Goal: Contribute content: Contribute content

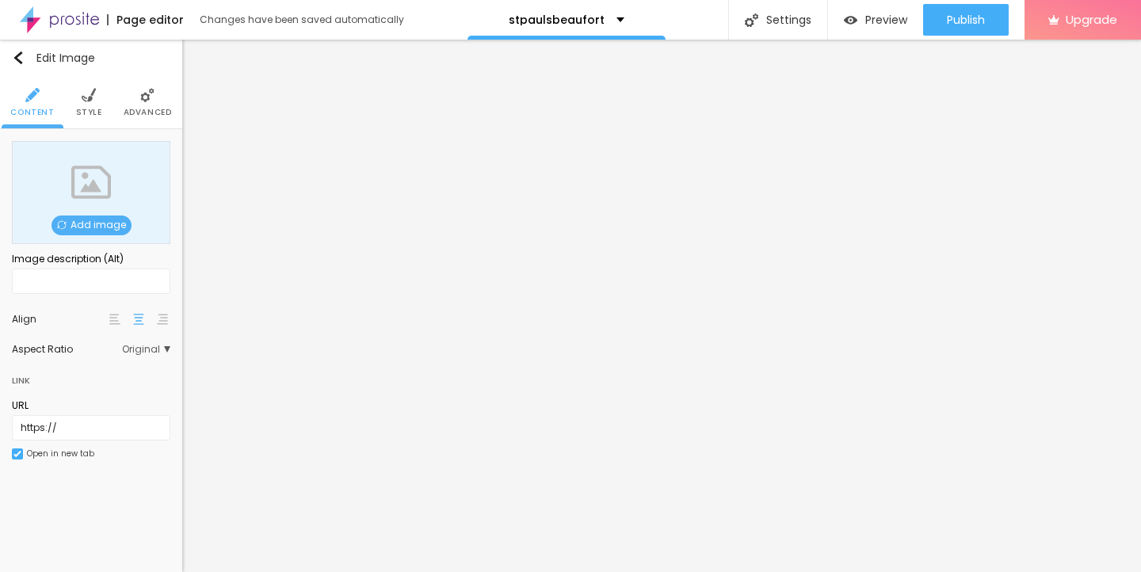
click at [89, 220] on span "Add image" at bounding box center [91, 225] width 80 height 20
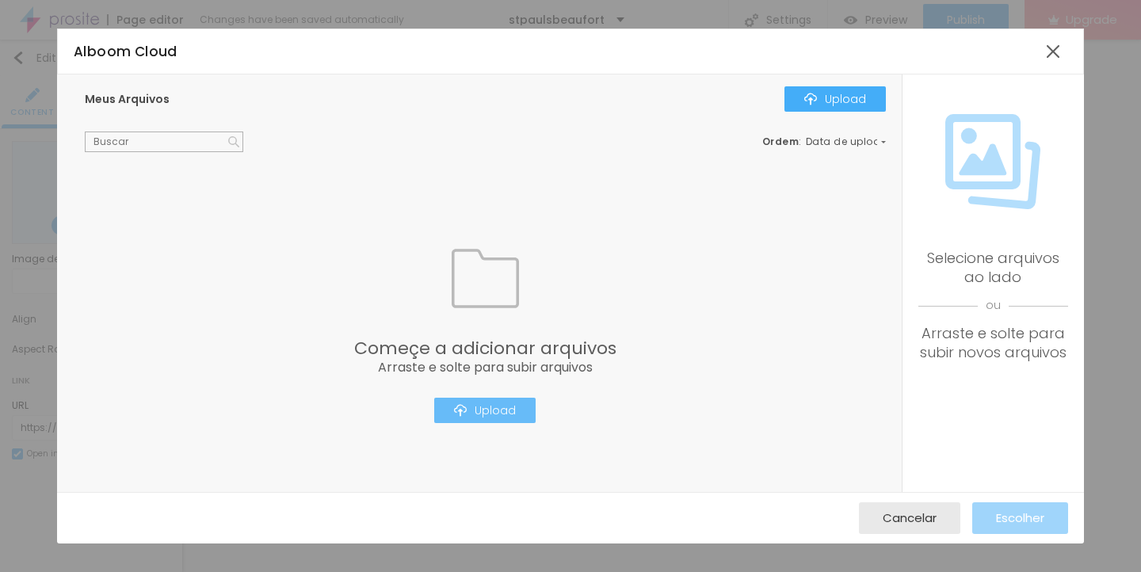
click at [482, 421] on button "Upload" at bounding box center [484, 410] width 101 height 25
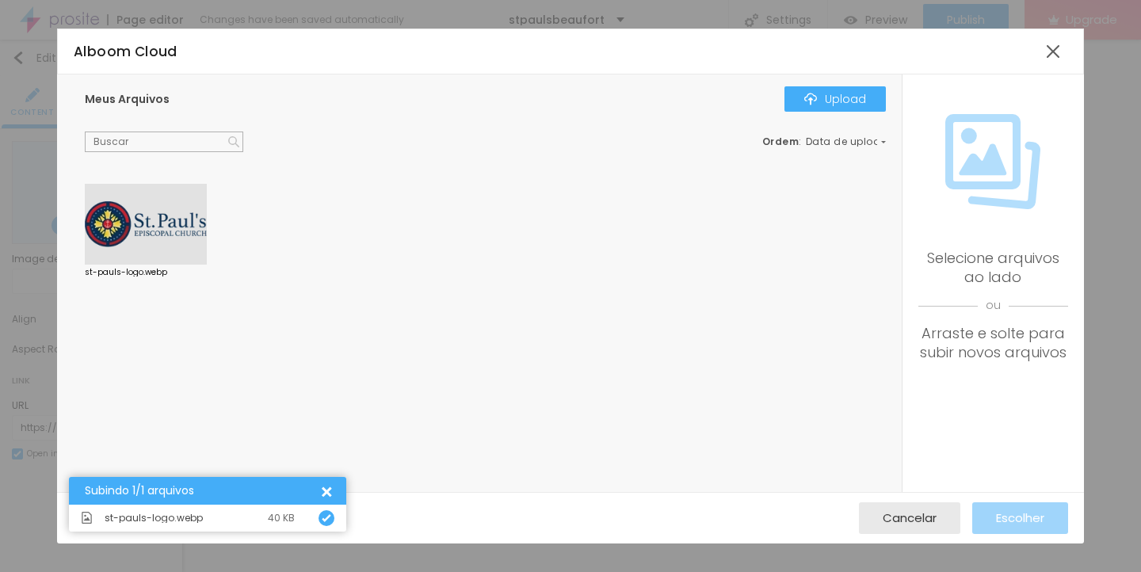
click at [133, 228] on div at bounding box center [146, 224] width 122 height 81
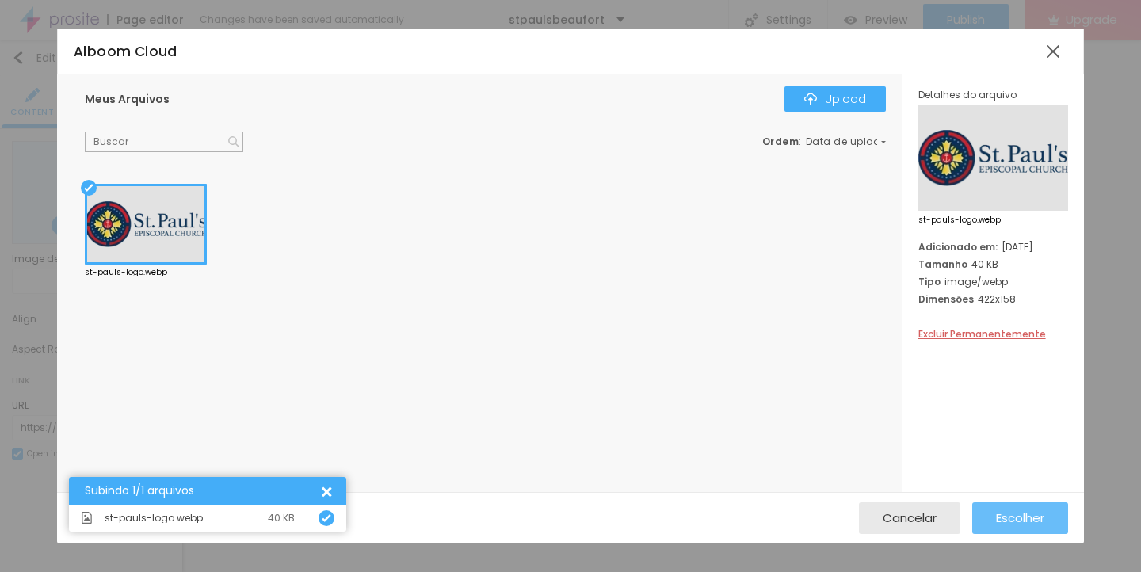
click at [1014, 520] on span "Escolher" at bounding box center [1020, 517] width 48 height 13
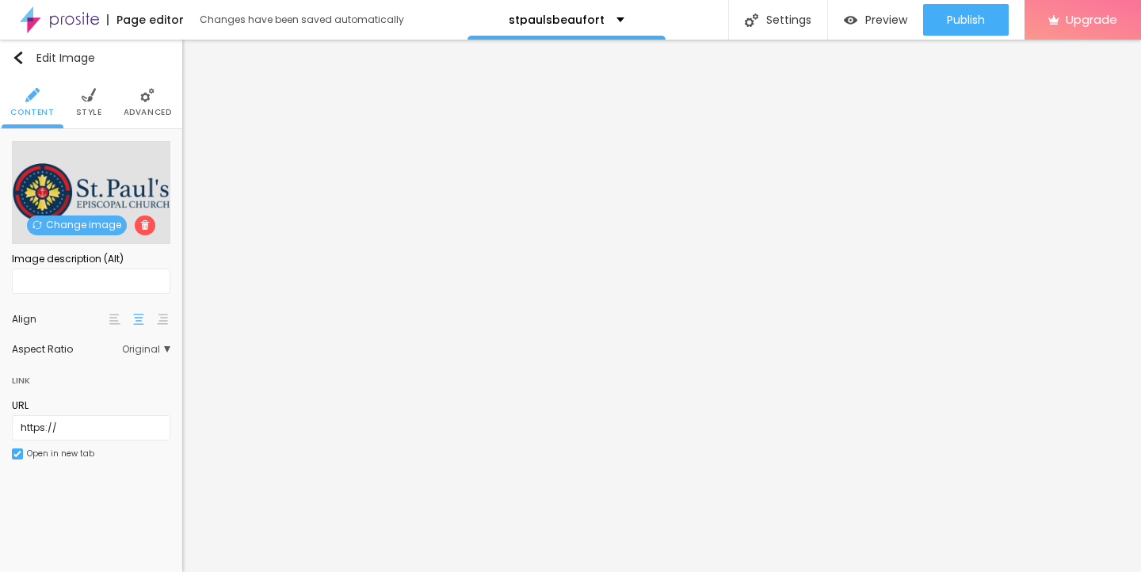
click at [86, 92] on img at bounding box center [89, 95] width 14 height 14
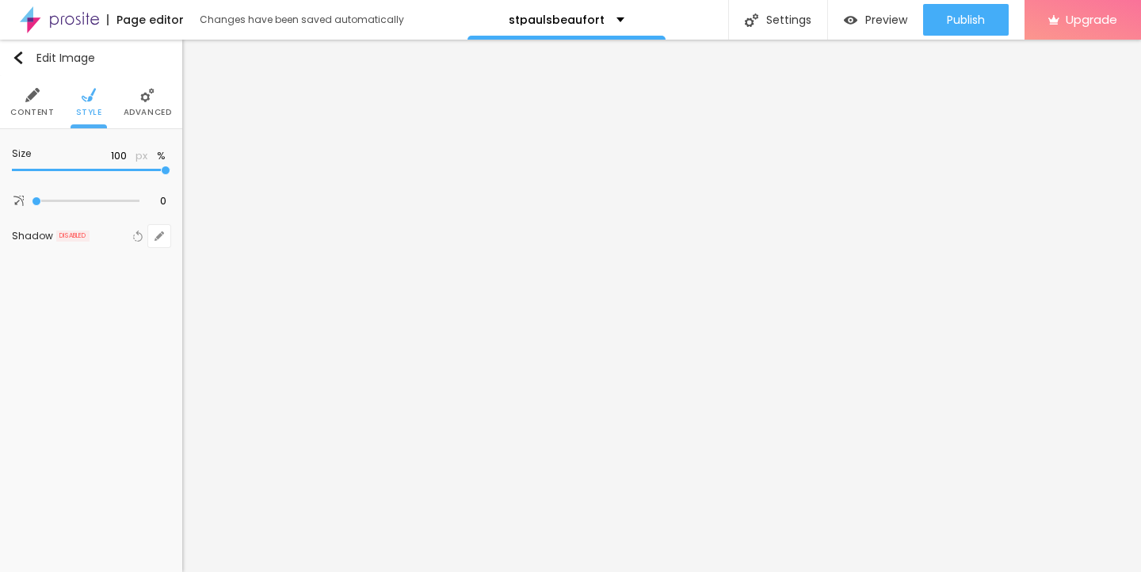
type input "90"
type input "80"
type input "70"
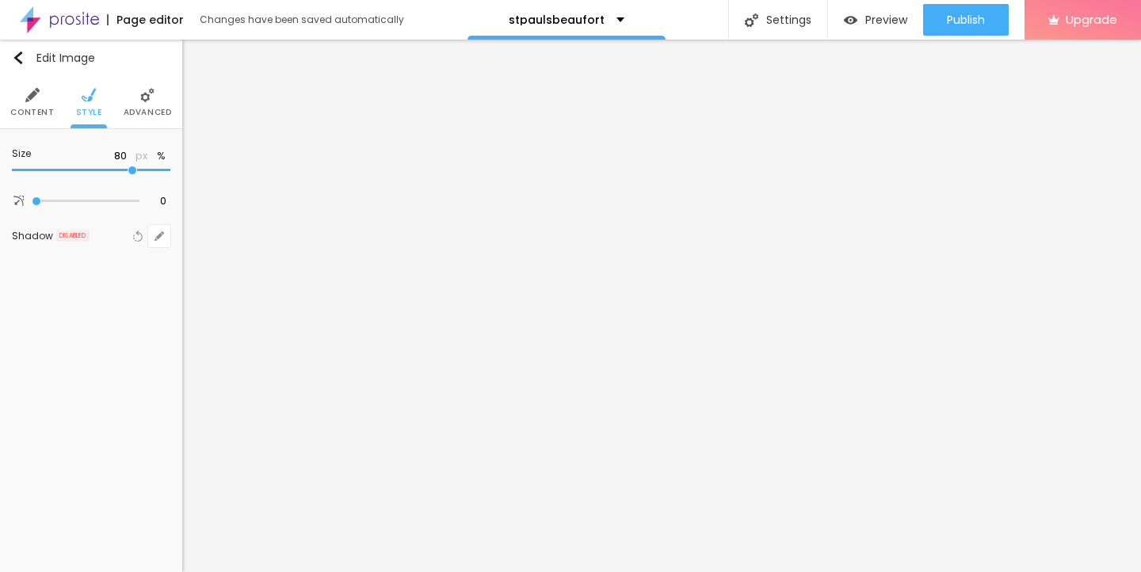
type input "70"
type input "60"
type input "50"
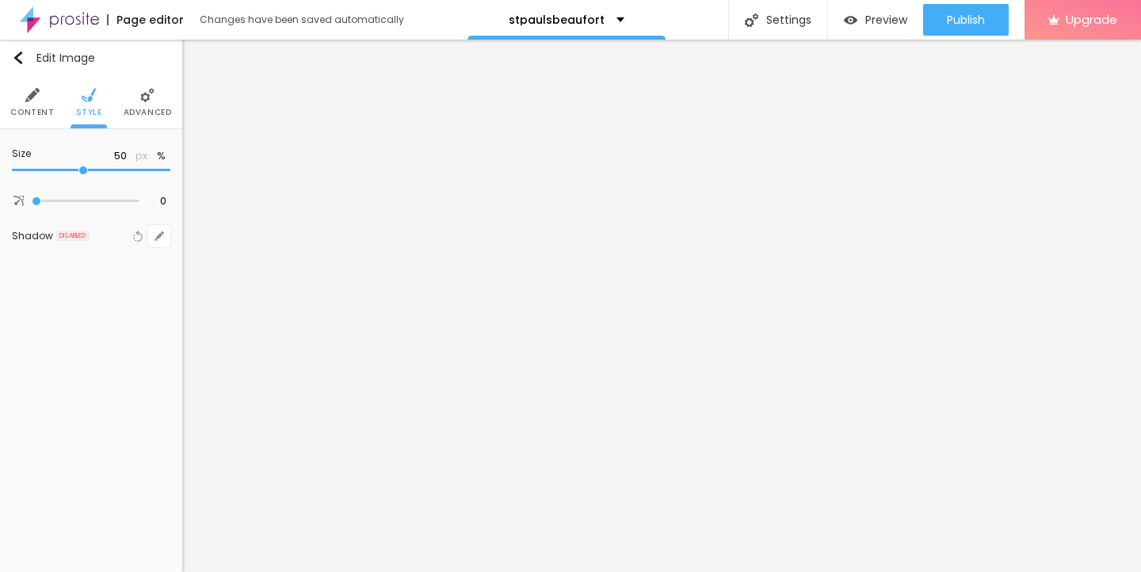
type input "45"
type input "35"
type input "30"
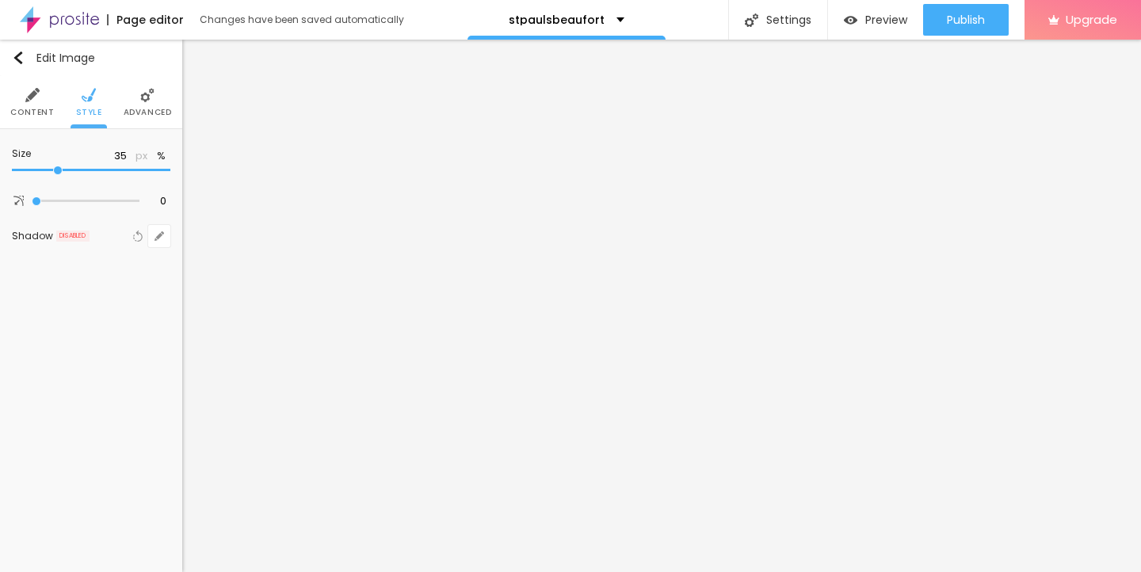
type input "30"
type input "25"
type input "20"
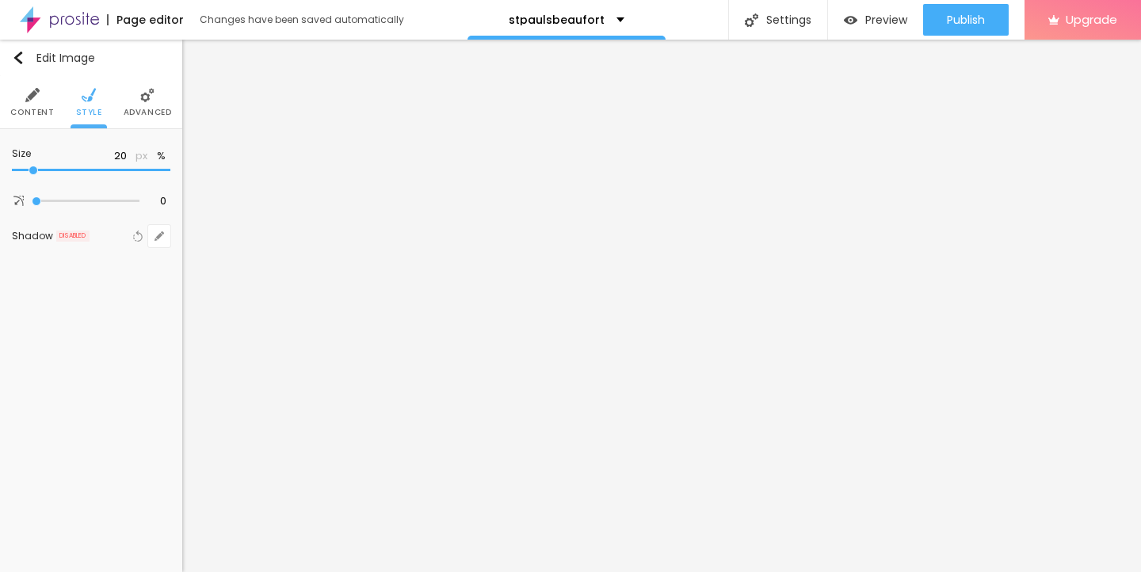
type input "15"
type input "10"
drag, startPoint x: 165, startPoint y: 172, endPoint x: 13, endPoint y: 172, distance: 151.3
type input "10"
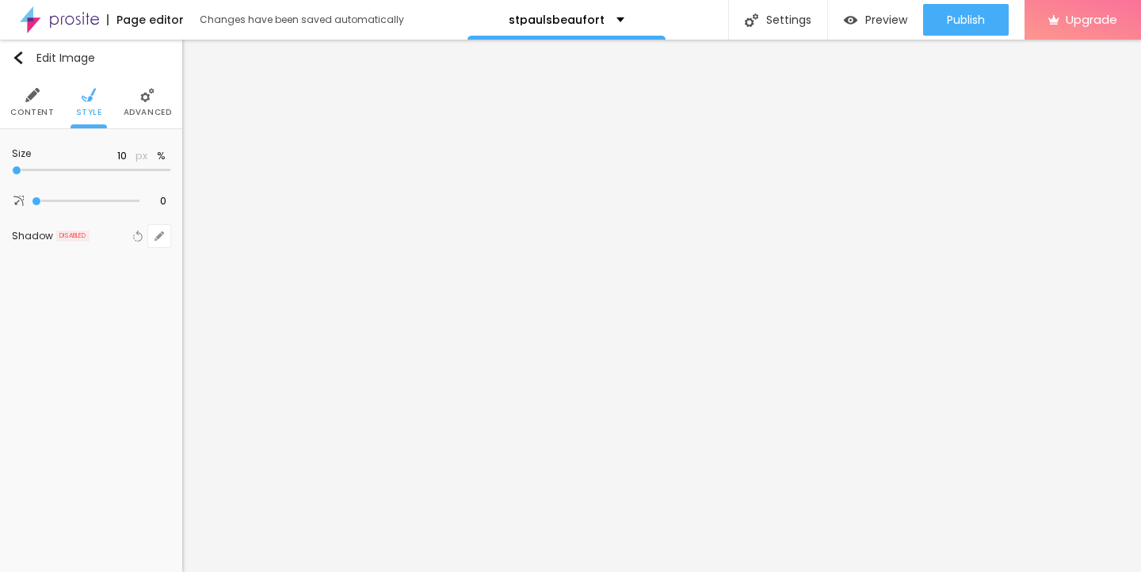
click at [13, 172] on input "range" at bounding box center [91, 170] width 158 height 8
click at [21, 54] on img "button" at bounding box center [18, 57] width 13 height 13
click at [160, 154] on button "button" at bounding box center [159, 160] width 22 height 22
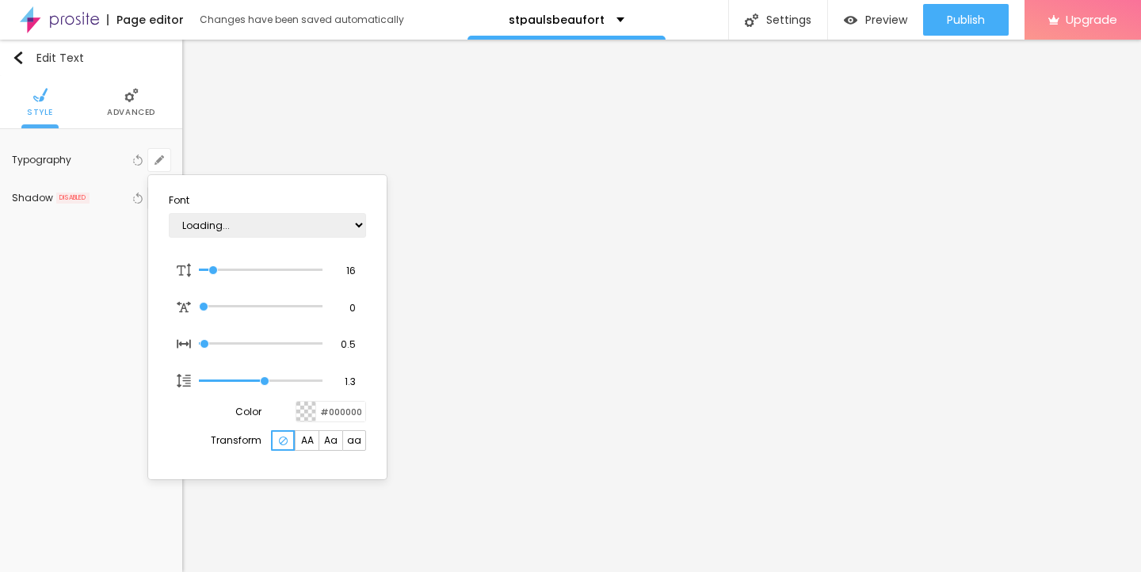
type input "1"
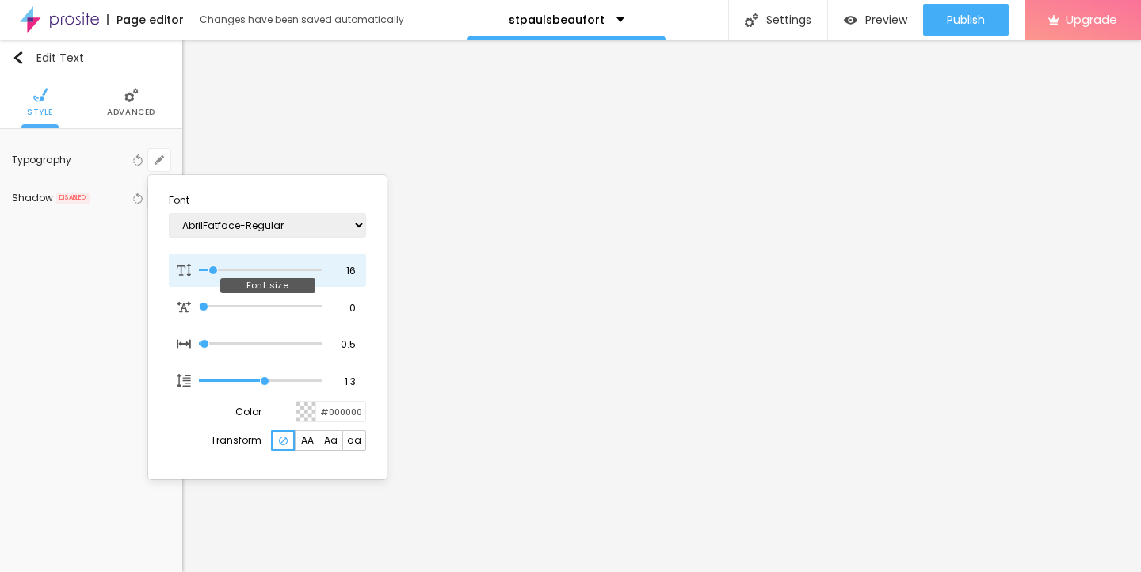
type input "14"
type input "1"
type input "15"
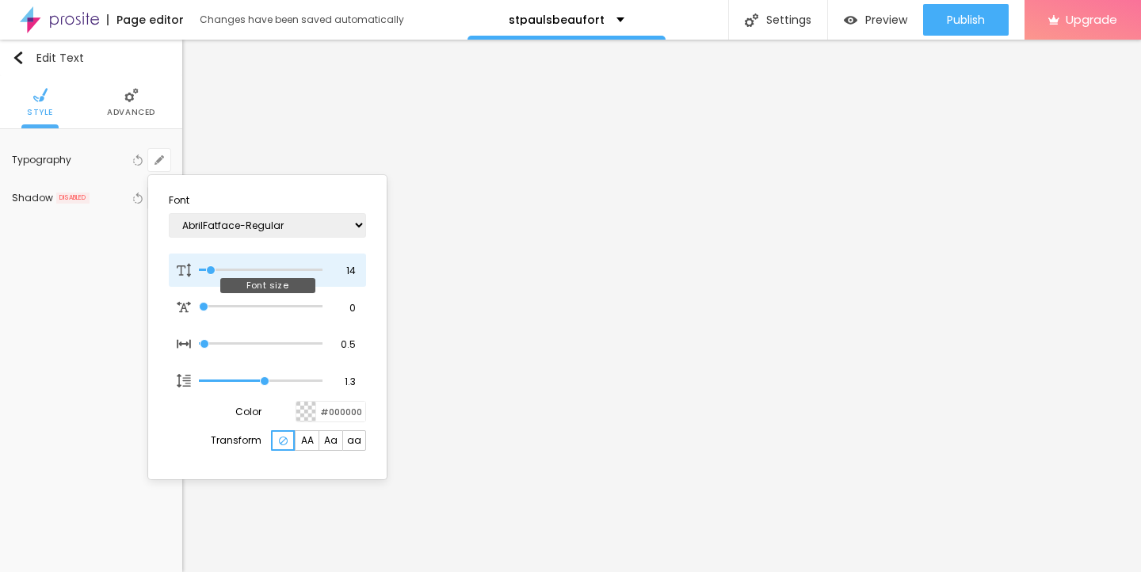
type input "1"
type input "16"
type input "1"
type input "17"
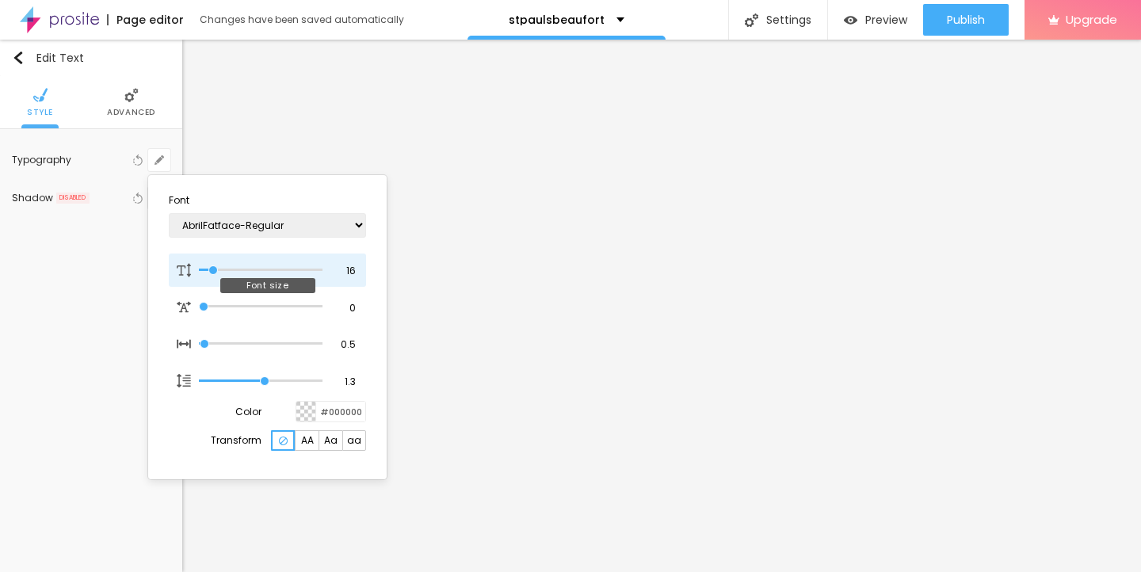
type input "17"
type input "1"
type input "18"
type input "1"
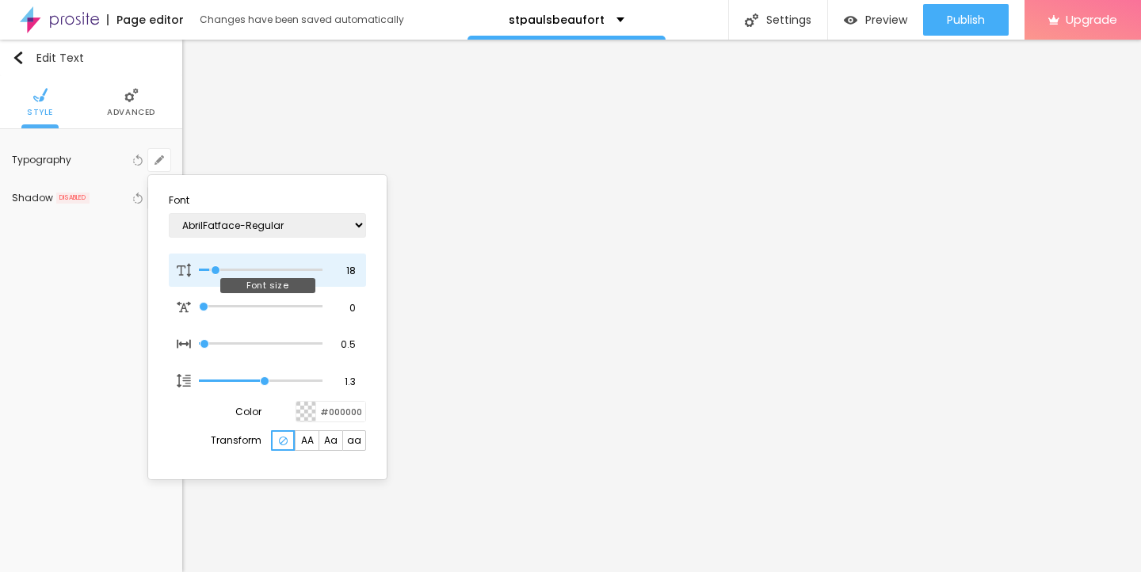
type input "19"
type input "1"
type input "20"
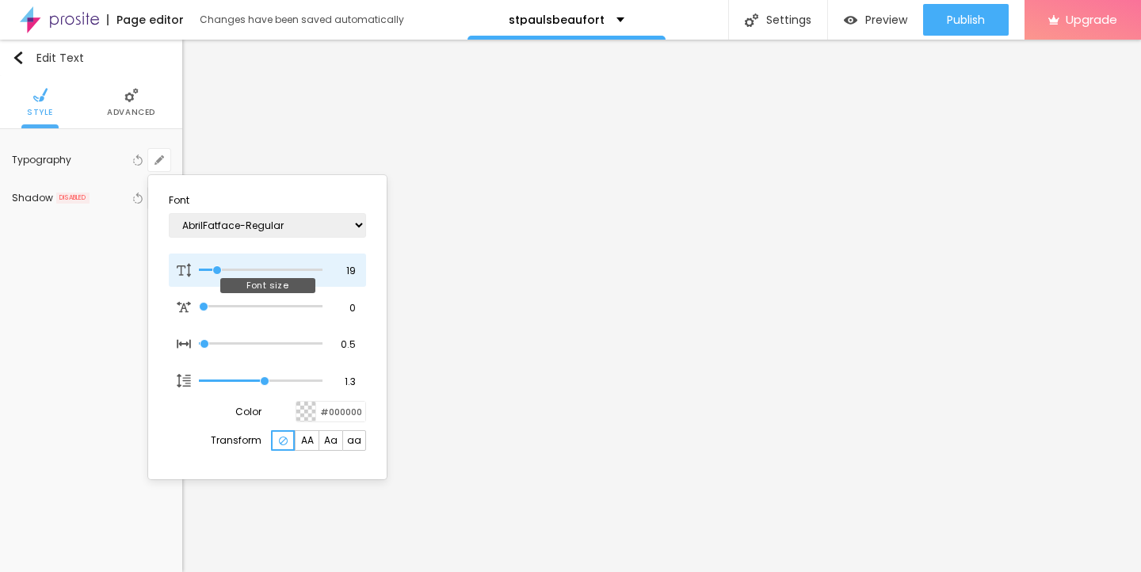
type input "1"
type input "21"
type input "1"
type input "22"
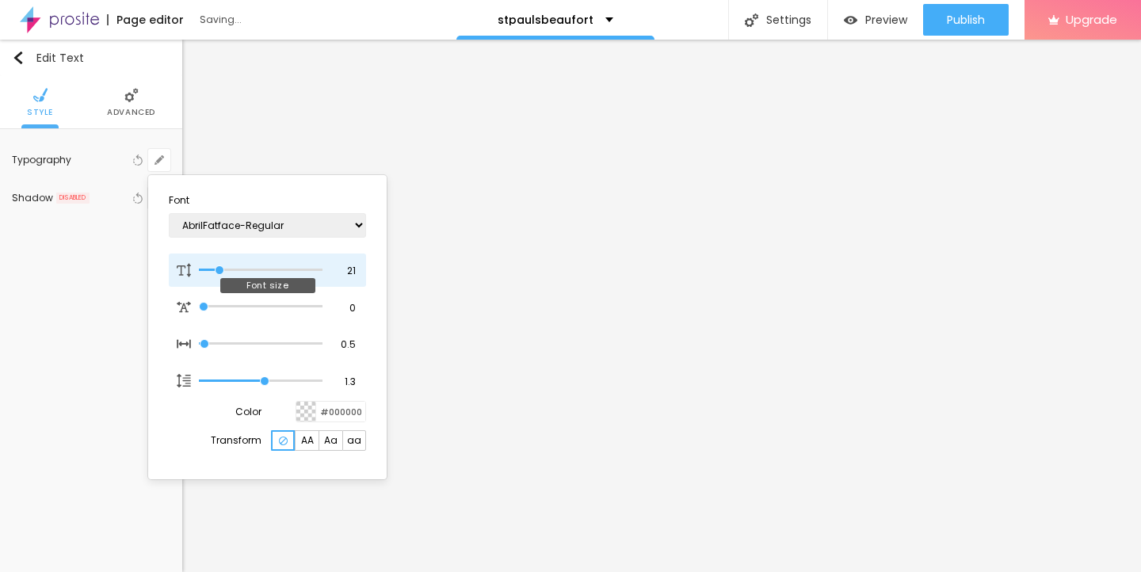
type input "22"
type input "1"
type input "23"
type input "1"
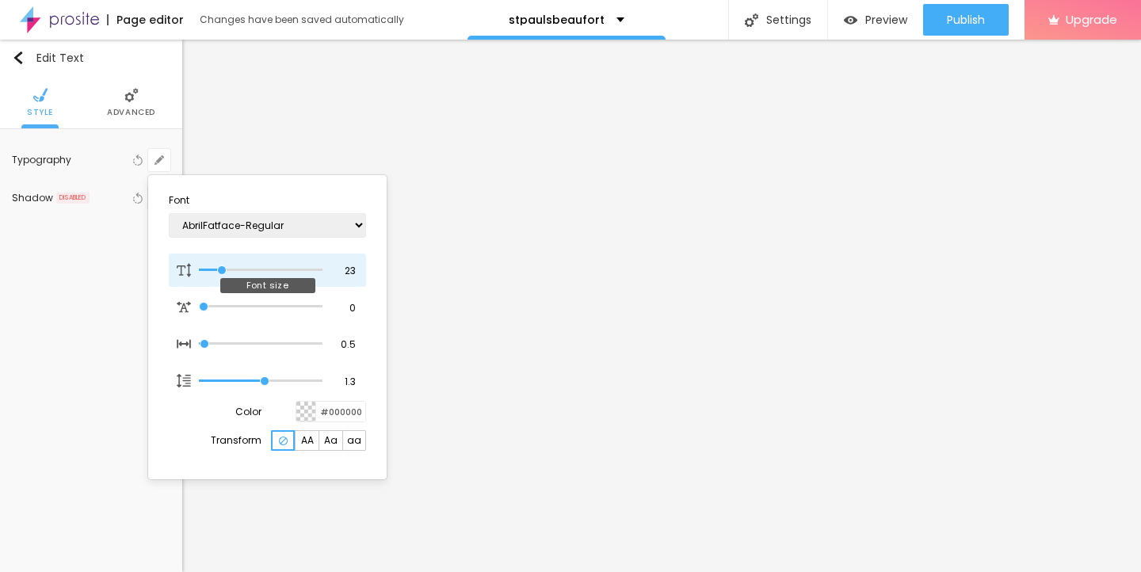
type input "24"
type input "1"
type input "25"
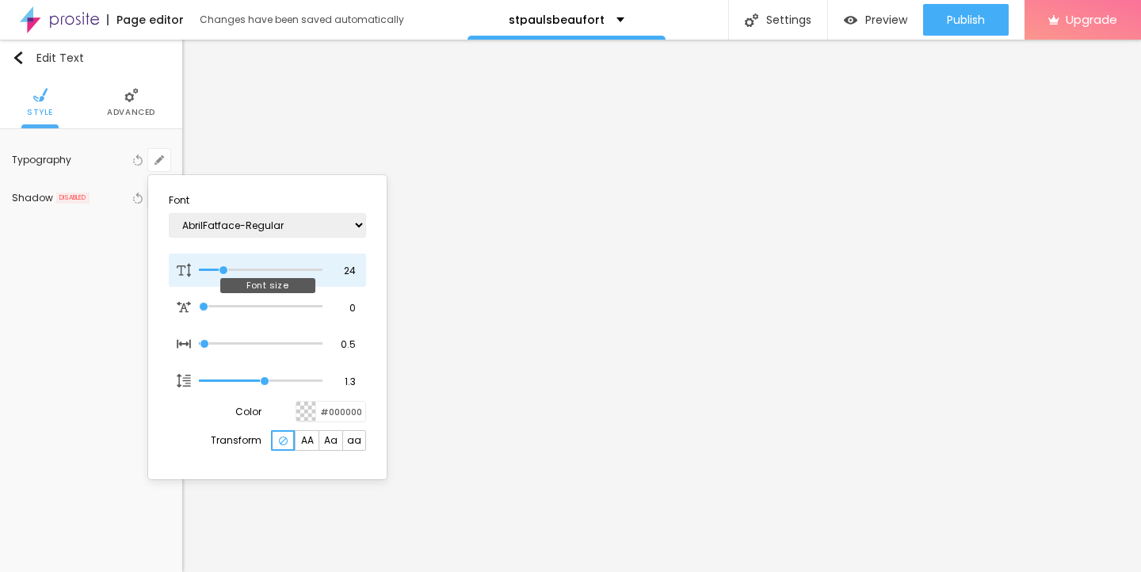
type input "1"
drag, startPoint x: 211, startPoint y: 266, endPoint x: 225, endPoint y: 267, distance: 13.5
type input "25"
click at [225, 267] on input "range" at bounding box center [261, 270] width 124 height 8
type input "1"
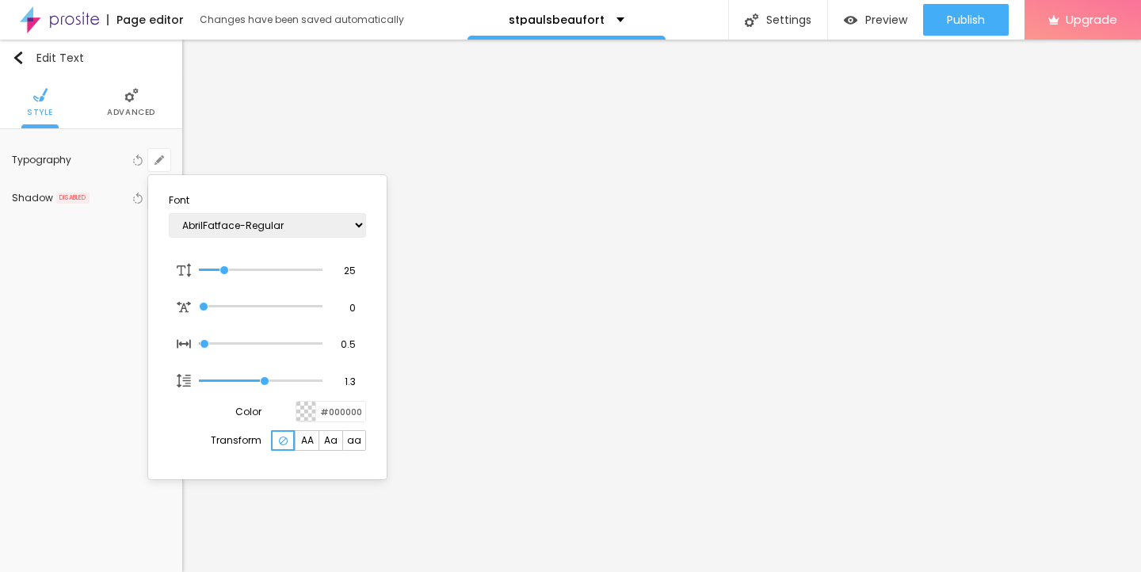
click at [19, 54] on div at bounding box center [570, 286] width 1141 height 572
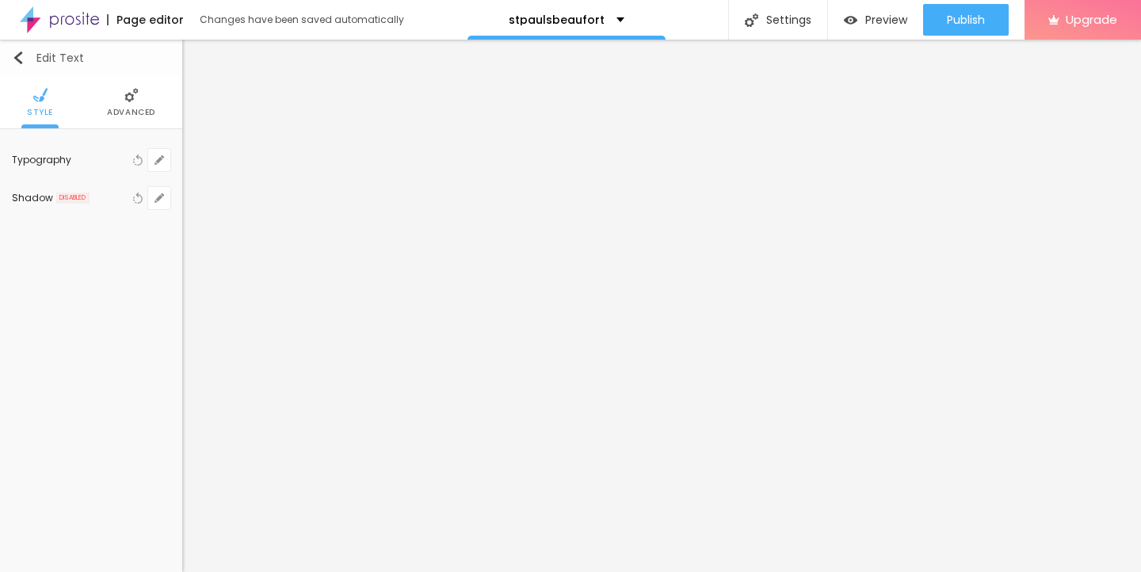
click at [17, 54] on img "button" at bounding box center [18, 57] width 13 height 13
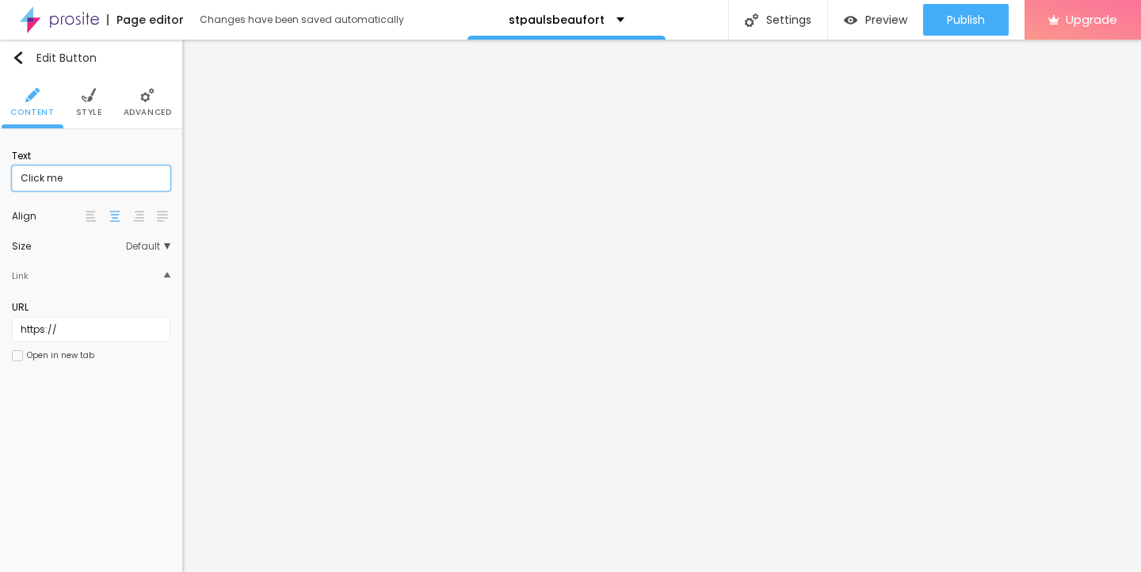
click at [81, 180] on input "Click me" at bounding box center [91, 178] width 158 height 25
drag, startPoint x: 70, startPoint y: 180, endPoint x: 7, endPoint y: 180, distance: 62.6
click at [7, 180] on div "Text Click me Align Size Default Small Default Big Link URL https:// Open in ne…" at bounding box center [91, 260] width 182 height 263
paste input "→ VIEW DOCUMENT HERE"
type input "→ VIEW DOCUMENT HERE"
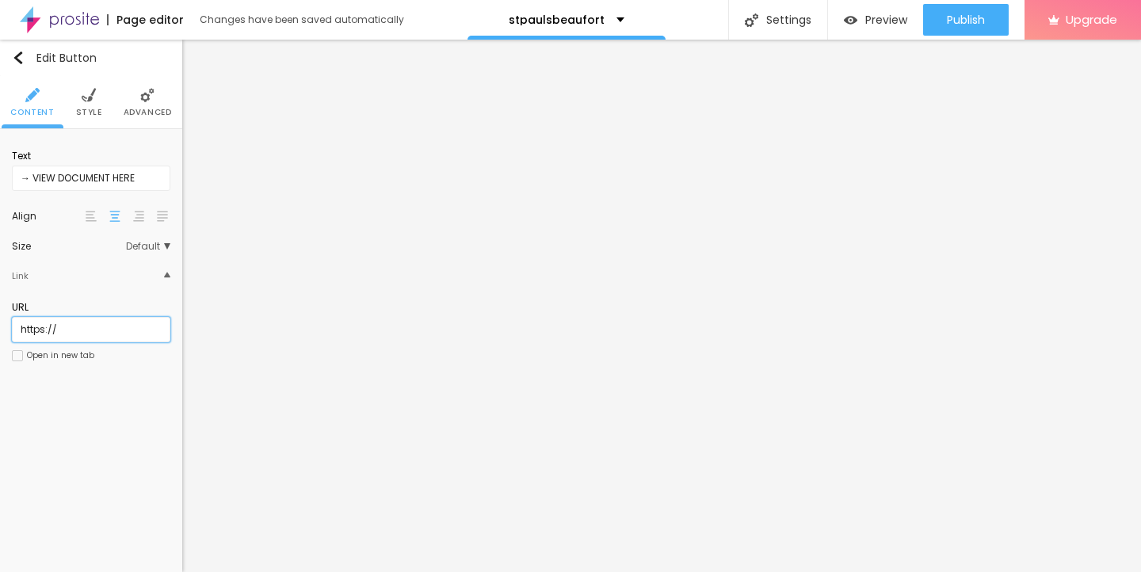
click at [80, 330] on input "https://" at bounding box center [91, 329] width 158 height 25
drag, startPoint x: 80, startPoint y: 330, endPoint x: 10, endPoint y: 330, distance: 70.5
click at [10, 330] on div "Text → VIEW DOCUMENT HERE Align Size Default Small Default Big Link URL https:/…" at bounding box center [91, 260] width 182 height 263
paste input "[DOMAIN_NAME][URL]"
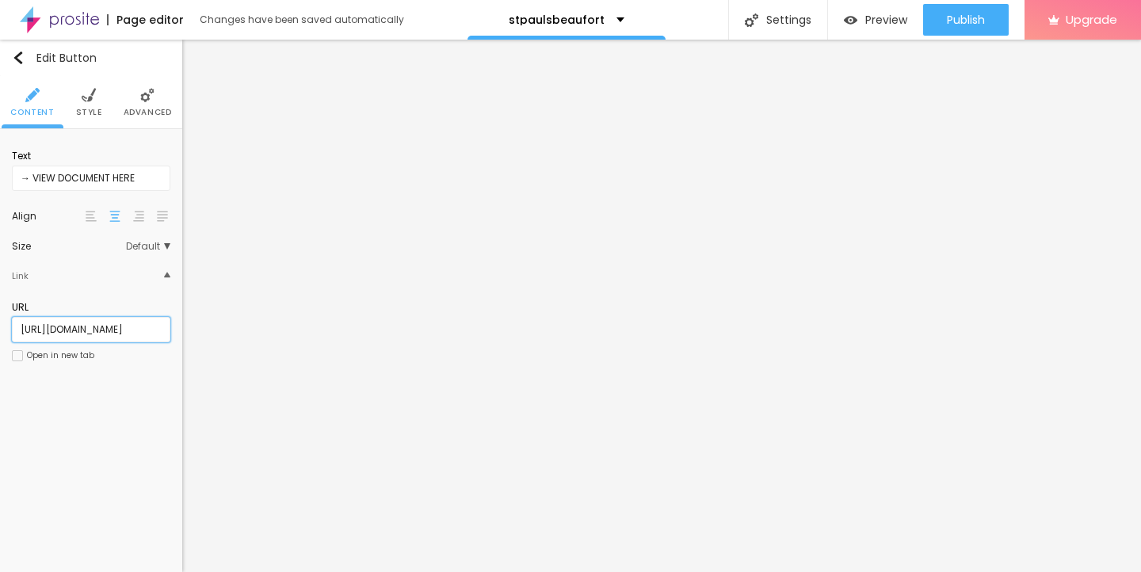
type input "[URL][DOMAIN_NAME]"
click at [86, 114] on span "Style" at bounding box center [89, 113] width 26 height 8
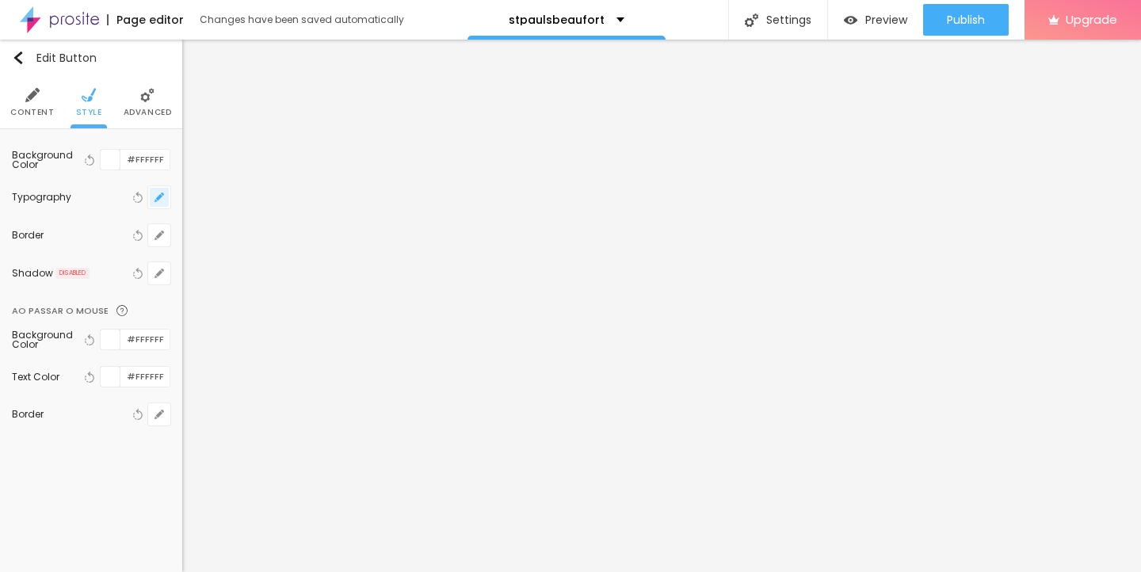
click at [160, 196] on icon "button" at bounding box center [159, 197] width 6 height 6
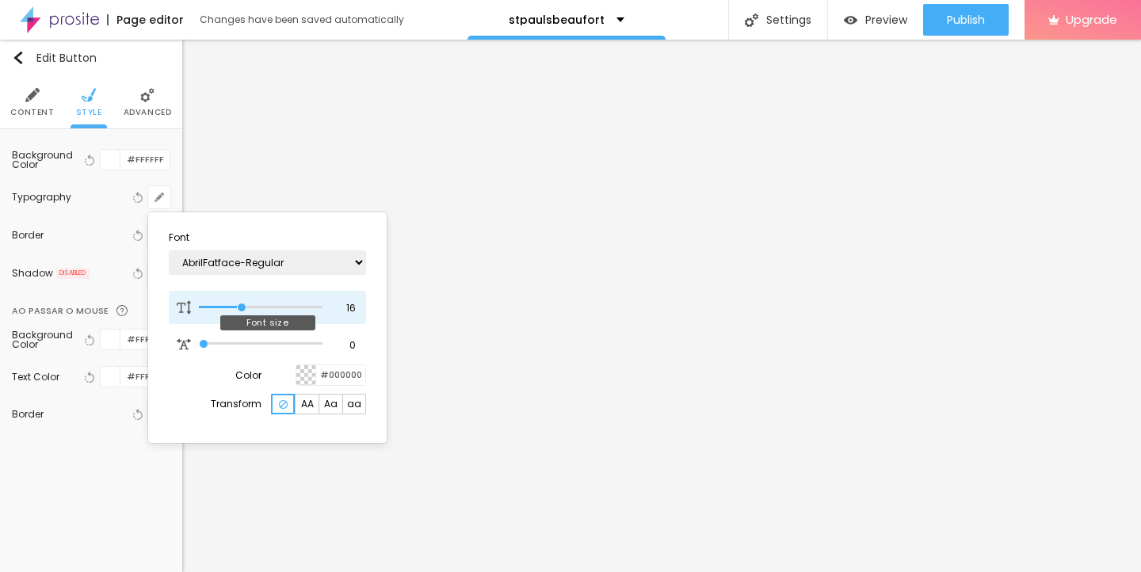
type input "17"
type input "18"
type input "19"
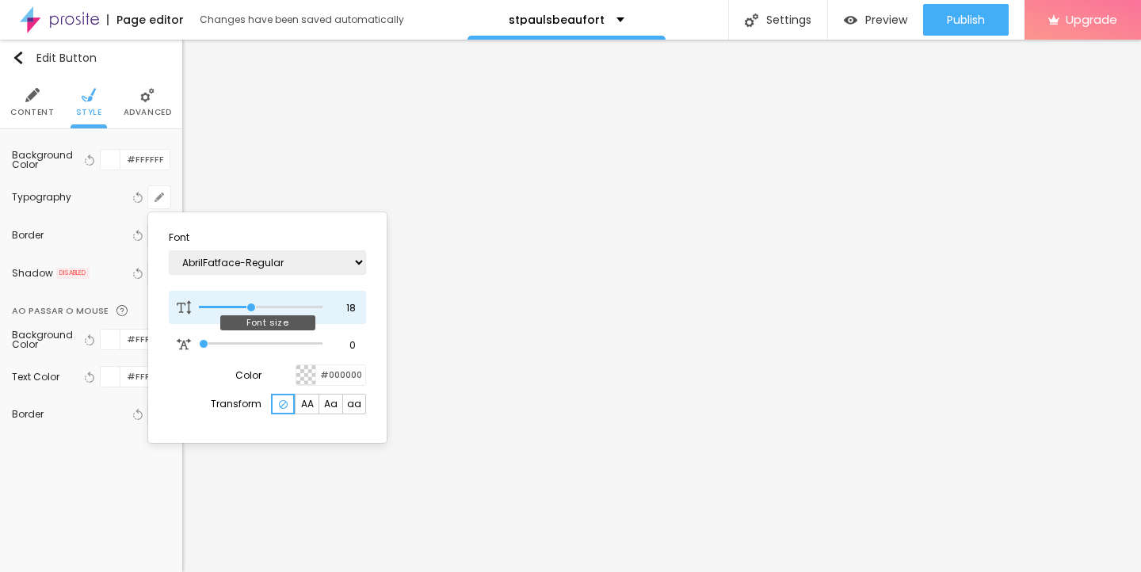
type input "19"
type input "20"
type input "21"
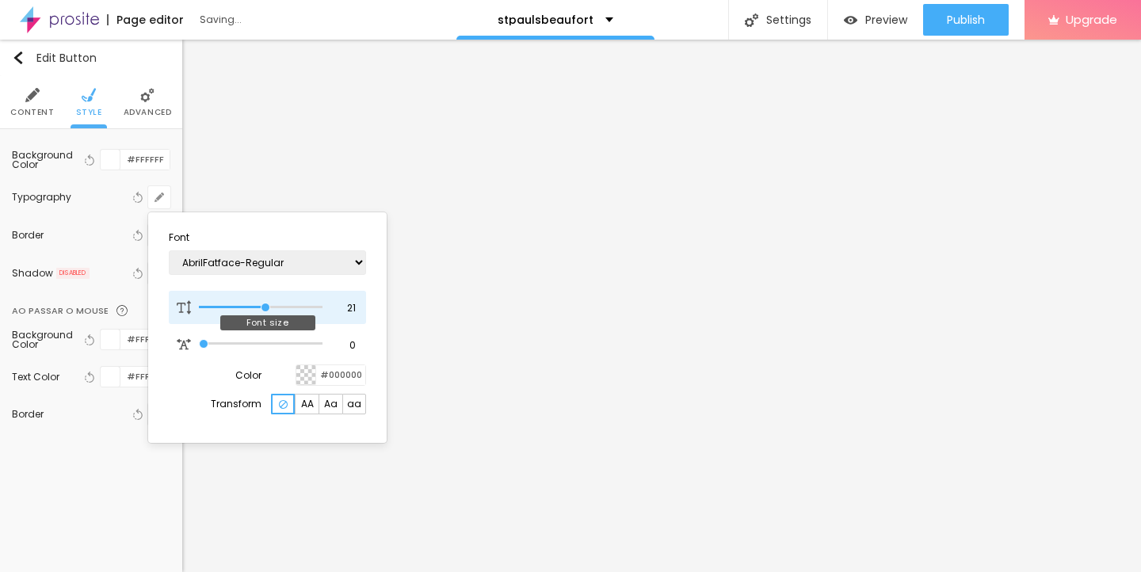
type input "22"
drag, startPoint x: 242, startPoint y: 304, endPoint x: 269, endPoint y: 305, distance: 26.9
type input "22"
click at [269, 305] on input "range" at bounding box center [261, 307] width 124 height 8
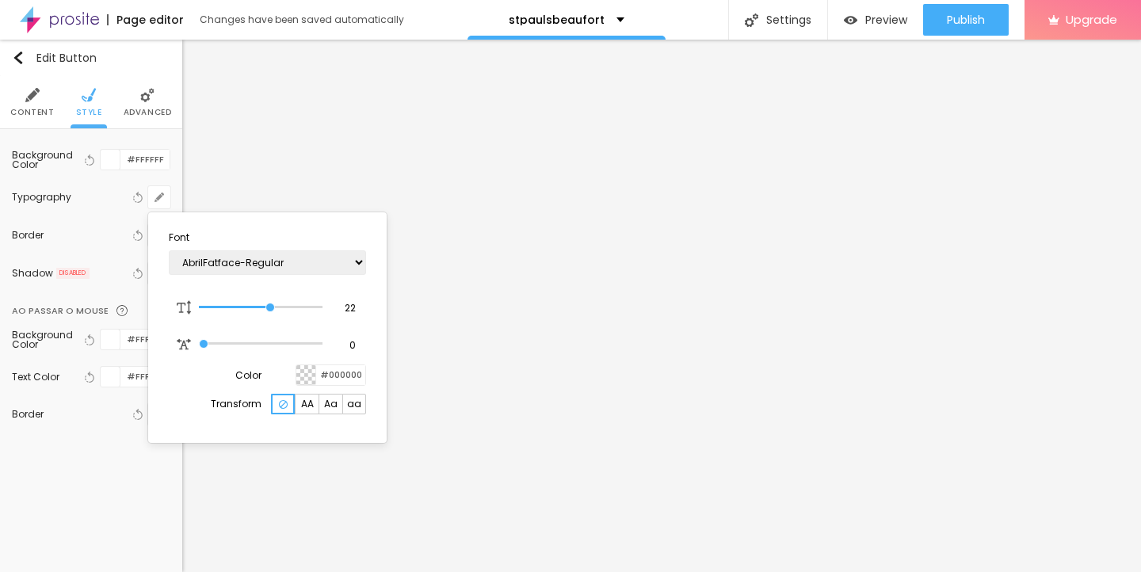
click at [850, 432] on div at bounding box center [570, 286] width 1141 height 572
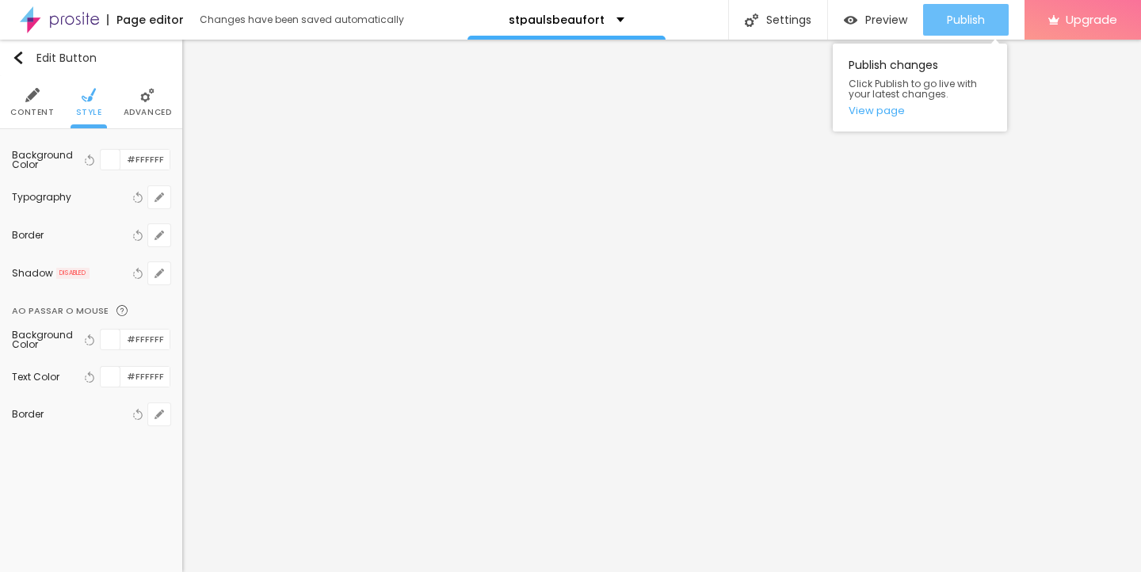
click at [962, 29] on div "Publish" at bounding box center [966, 20] width 38 height 32
